Goal: Task Accomplishment & Management: Complete application form

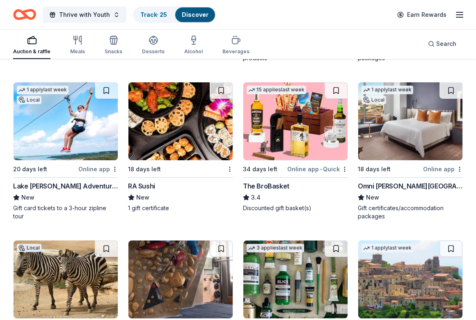
scroll to position [2141, 0]
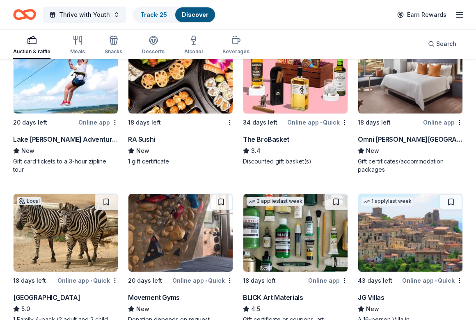
drag, startPoint x: 475, startPoint y: 278, endPoint x: 480, endPoint y: 288, distance: 11.2
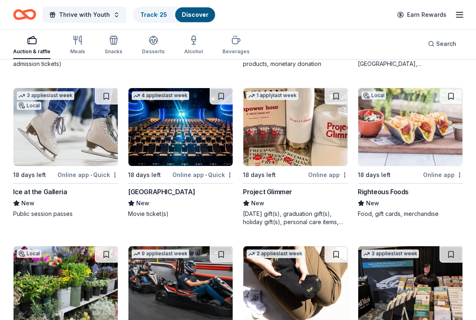
scroll to position [2401, 0]
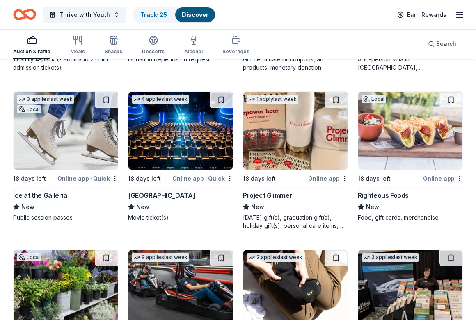
click at [398, 121] on img at bounding box center [410, 131] width 104 height 78
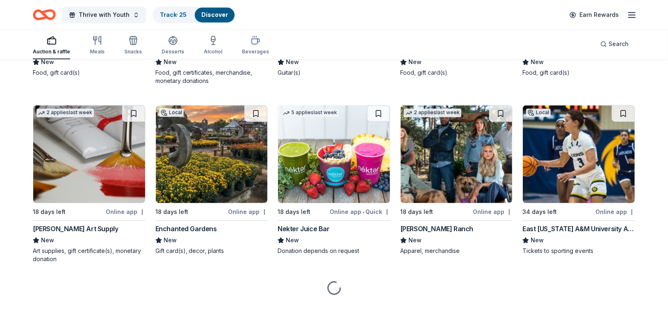
scroll to position [3051, 0]
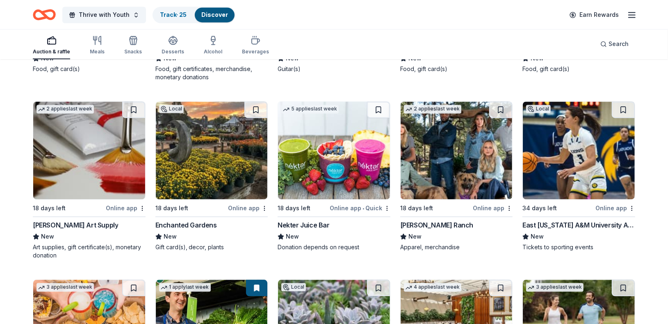
click at [444, 166] on img at bounding box center [457, 150] width 112 height 98
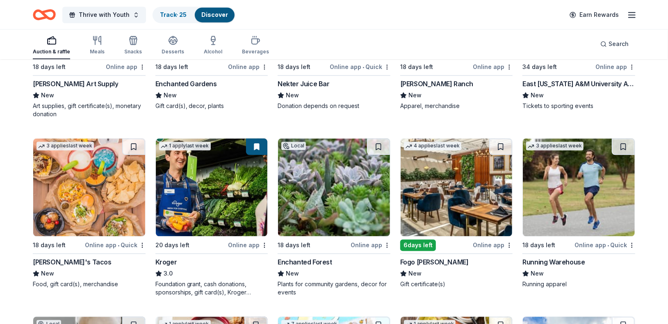
scroll to position [3188, 0]
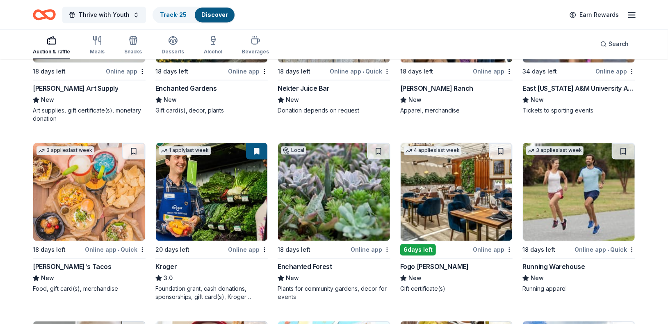
click at [442, 197] on img at bounding box center [457, 192] width 112 height 98
click at [56, 196] on img at bounding box center [89, 192] width 112 height 98
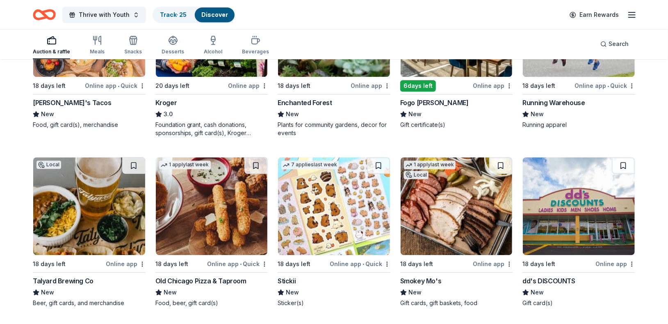
scroll to position [3392, 0]
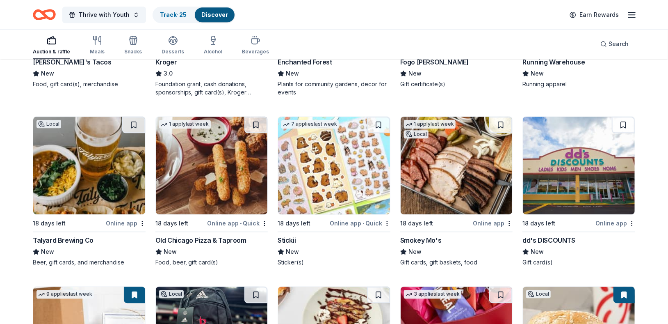
click at [82, 184] on img at bounding box center [89, 165] width 112 height 98
click at [211, 168] on img at bounding box center [212, 165] width 112 height 98
click at [445, 163] on img at bounding box center [457, 165] width 112 height 98
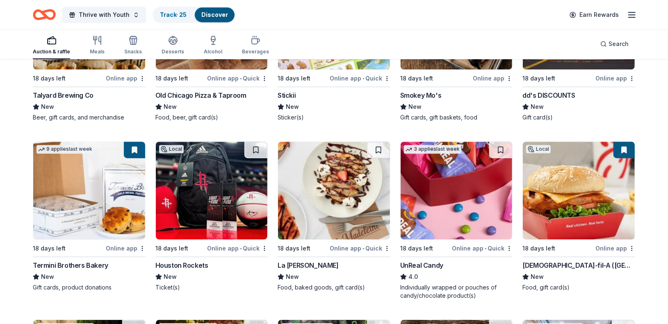
scroll to position [3557, 0]
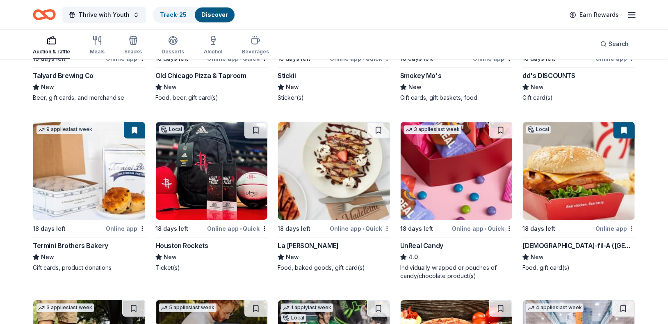
click at [92, 178] on img at bounding box center [89, 171] width 112 height 98
click at [351, 173] on img at bounding box center [334, 171] width 112 height 98
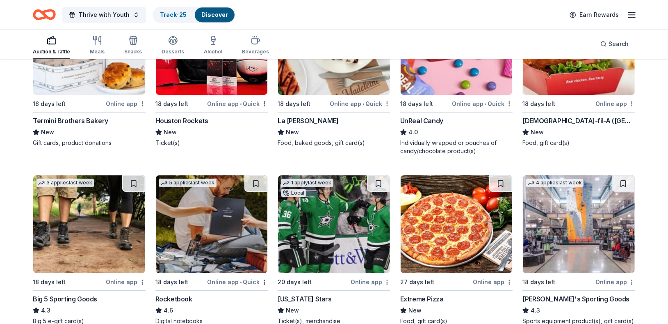
scroll to position [3747, 0]
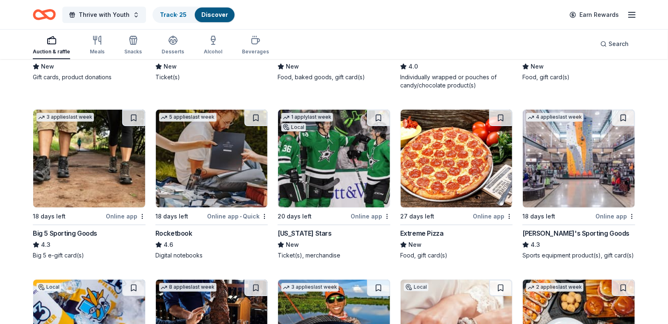
click at [460, 172] on img at bounding box center [457, 159] width 112 height 98
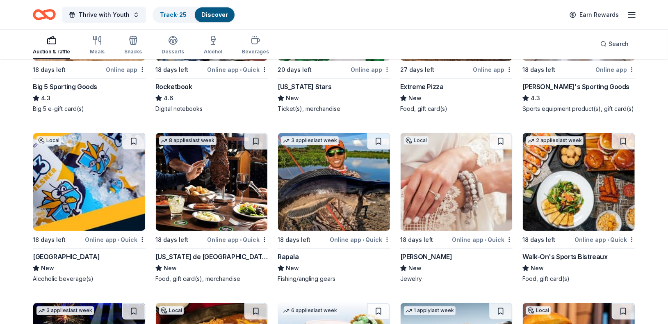
scroll to position [3904, 0]
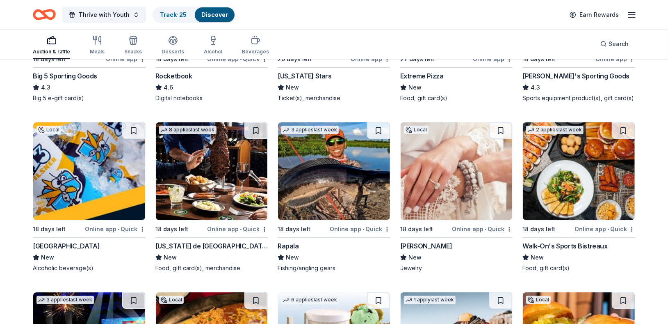
click at [179, 184] on img at bounding box center [212, 171] width 112 height 98
click at [477, 157] on img at bounding box center [579, 171] width 112 height 98
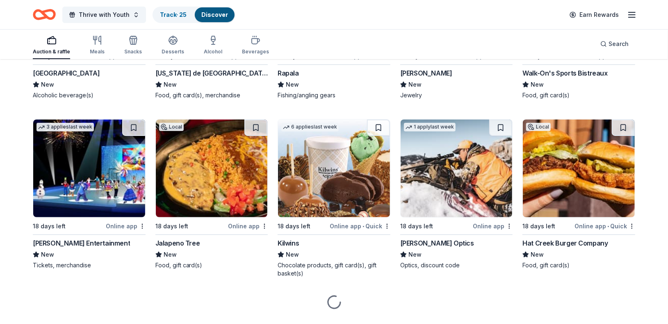
scroll to position [4066, 0]
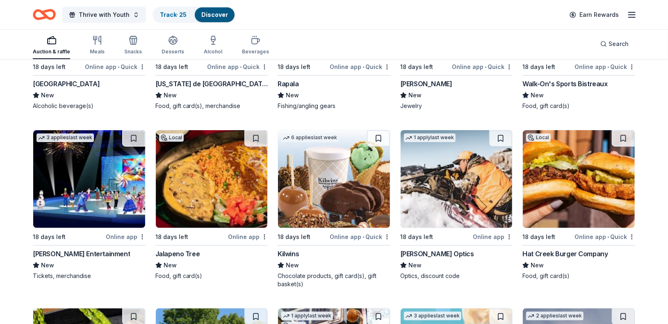
click at [194, 176] on img at bounding box center [212, 179] width 112 height 98
click at [477, 199] on img at bounding box center [579, 179] width 112 height 98
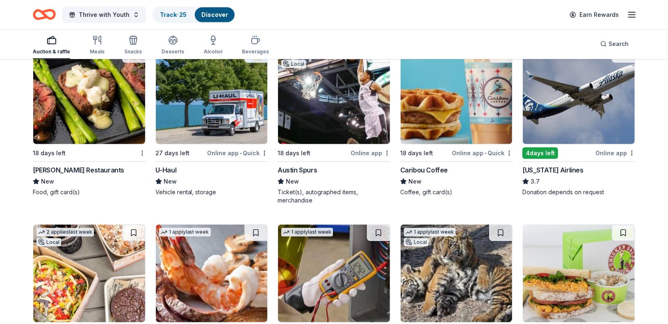
scroll to position [4351, 0]
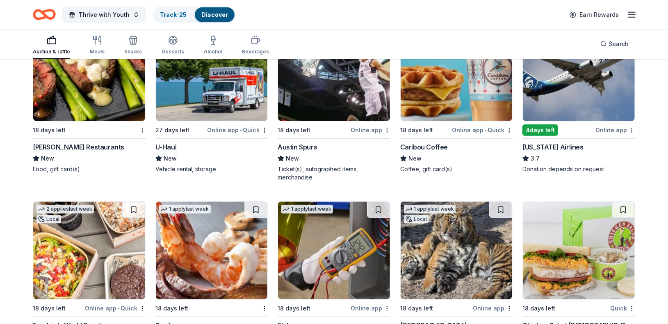
click at [90, 91] on img at bounding box center [89, 72] width 112 height 98
click at [448, 107] on img at bounding box center [457, 72] width 112 height 98
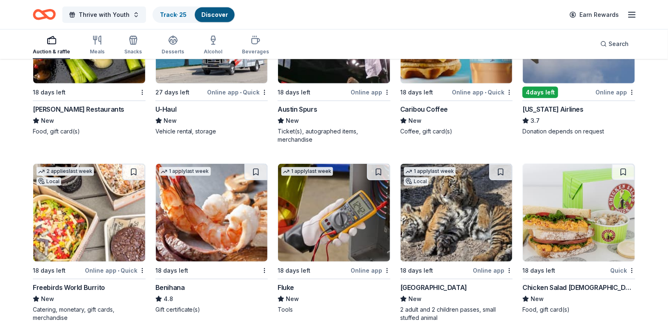
scroll to position [4411, 0]
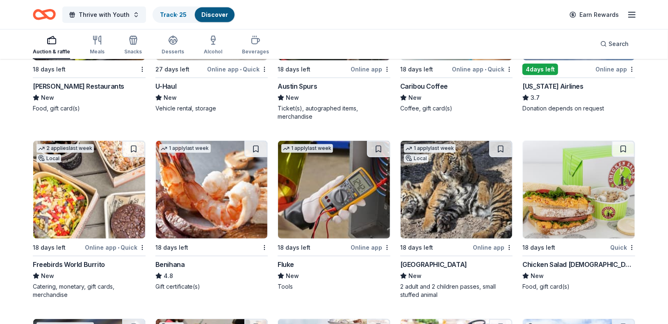
click at [73, 198] on img at bounding box center [89, 190] width 112 height 98
click at [203, 208] on img at bounding box center [212, 190] width 112 height 98
click at [321, 172] on img at bounding box center [334, 190] width 112 height 98
click at [477, 205] on img at bounding box center [579, 190] width 112 height 98
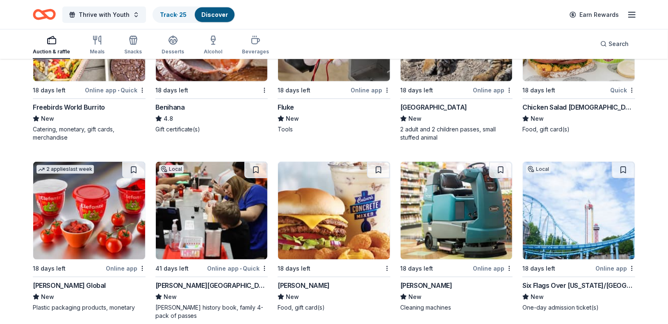
scroll to position [4581, 0]
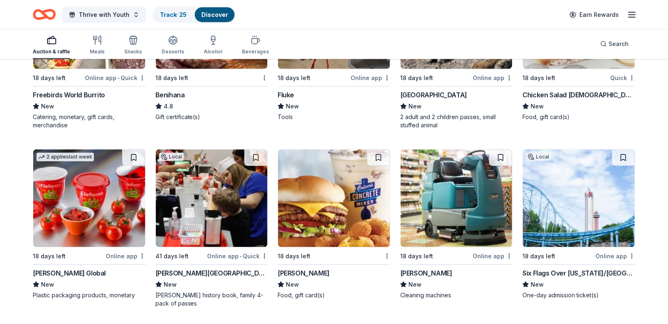
click at [74, 194] on img at bounding box center [89, 198] width 112 height 98
click at [333, 212] on img at bounding box center [334, 198] width 112 height 98
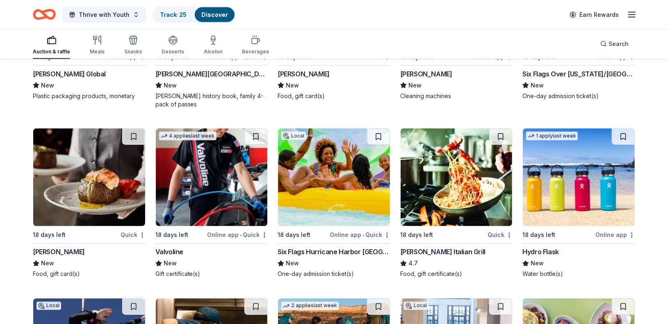
scroll to position [4810, 0]
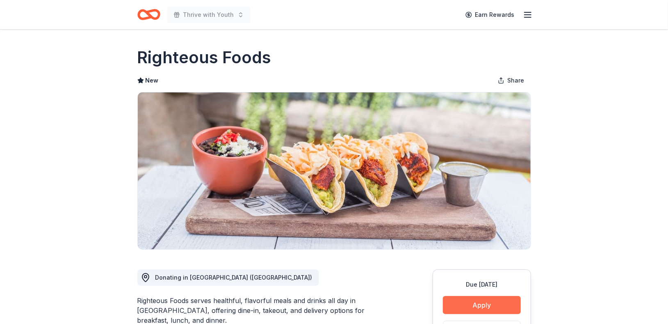
click at [475, 303] on button "Apply" at bounding box center [482, 305] width 78 height 18
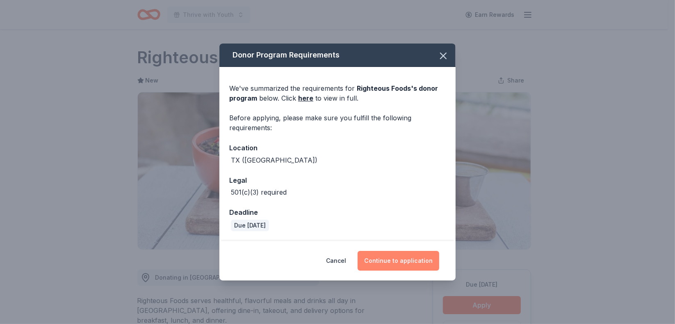
click at [409, 260] on button "Continue to application" at bounding box center [399, 261] width 82 height 20
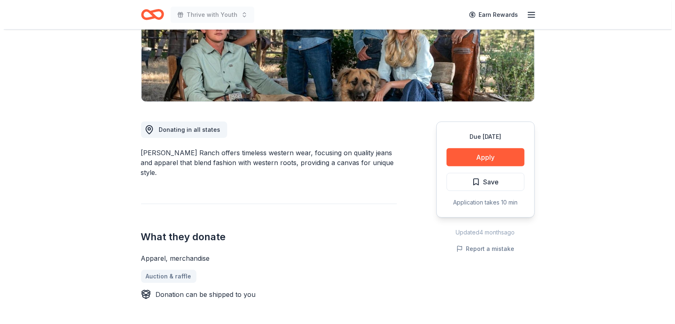
scroll to position [145, 0]
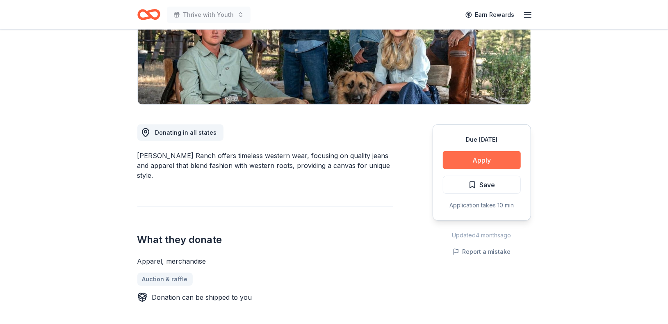
click at [484, 158] on button "Apply" at bounding box center [482, 160] width 78 height 18
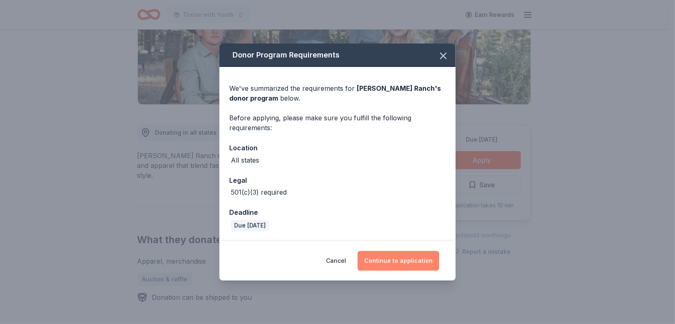
click at [422, 265] on button "Continue to application" at bounding box center [399, 261] width 82 height 20
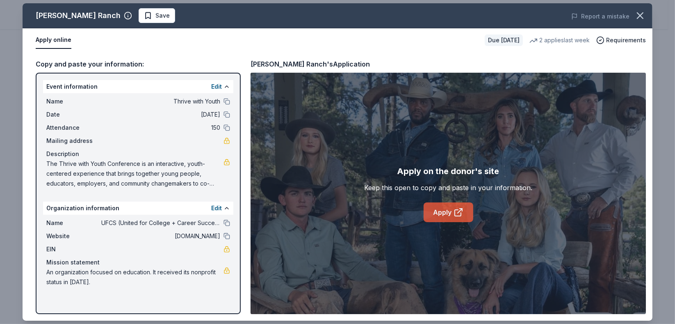
click at [452, 213] on link "Apply" at bounding box center [449, 212] width 50 height 20
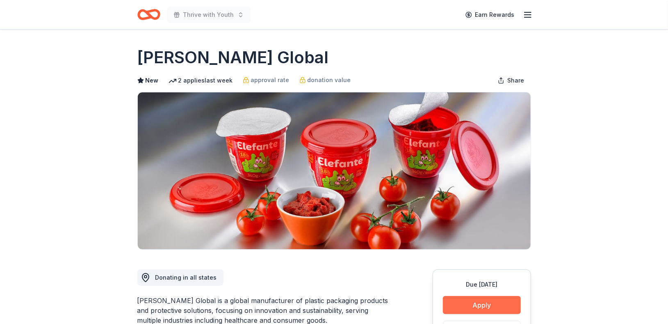
click at [485, 299] on button "Apply" at bounding box center [482, 305] width 78 height 18
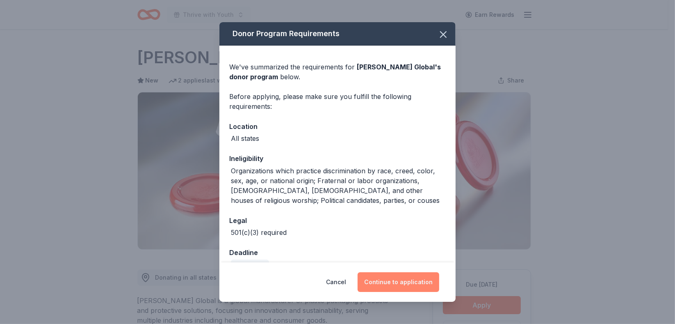
click at [391, 285] on button "Continue to application" at bounding box center [399, 282] width 82 height 20
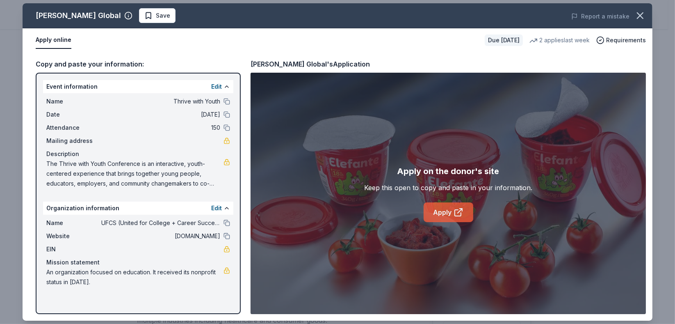
click at [435, 207] on link "Apply" at bounding box center [449, 212] width 50 height 20
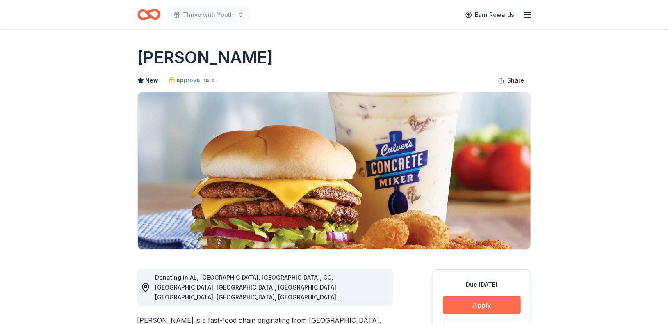
click at [464, 299] on button "Apply" at bounding box center [482, 305] width 78 height 18
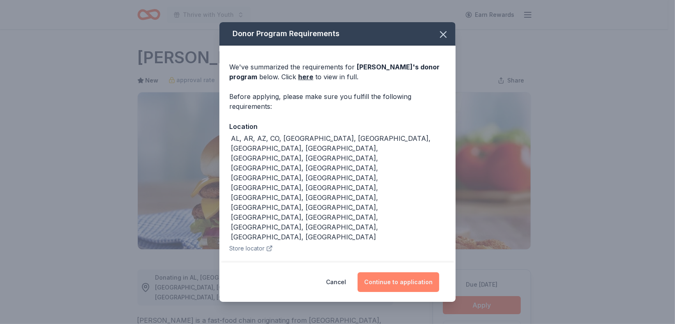
click at [389, 283] on button "Continue to application" at bounding box center [399, 282] width 82 height 20
